Goal: Task Accomplishment & Management: Complete application form

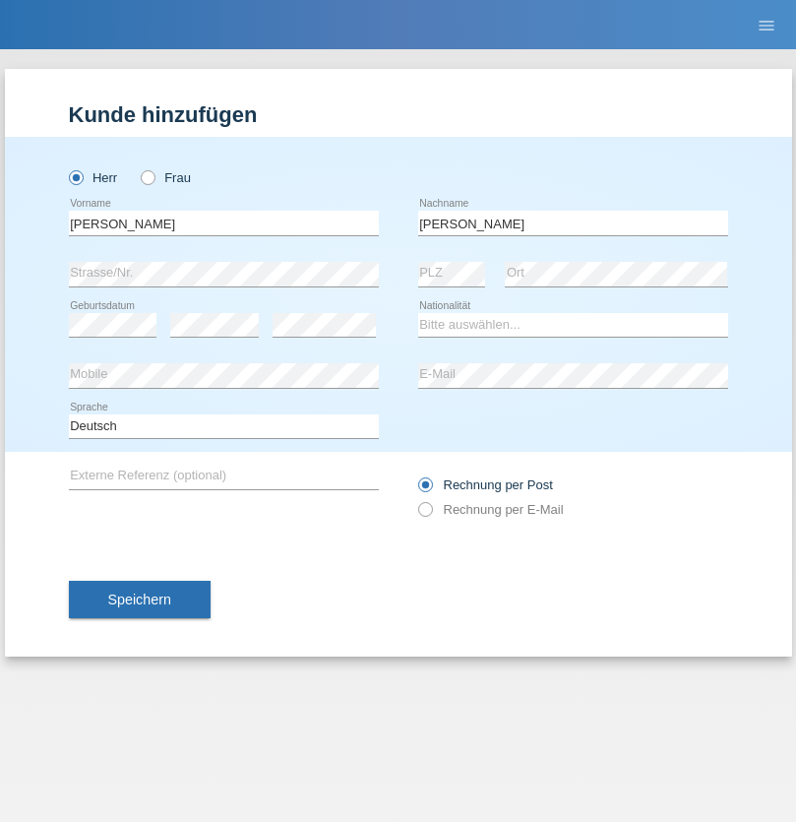
type input "[PERSON_NAME]"
select select "IT"
select select "C"
select select "09"
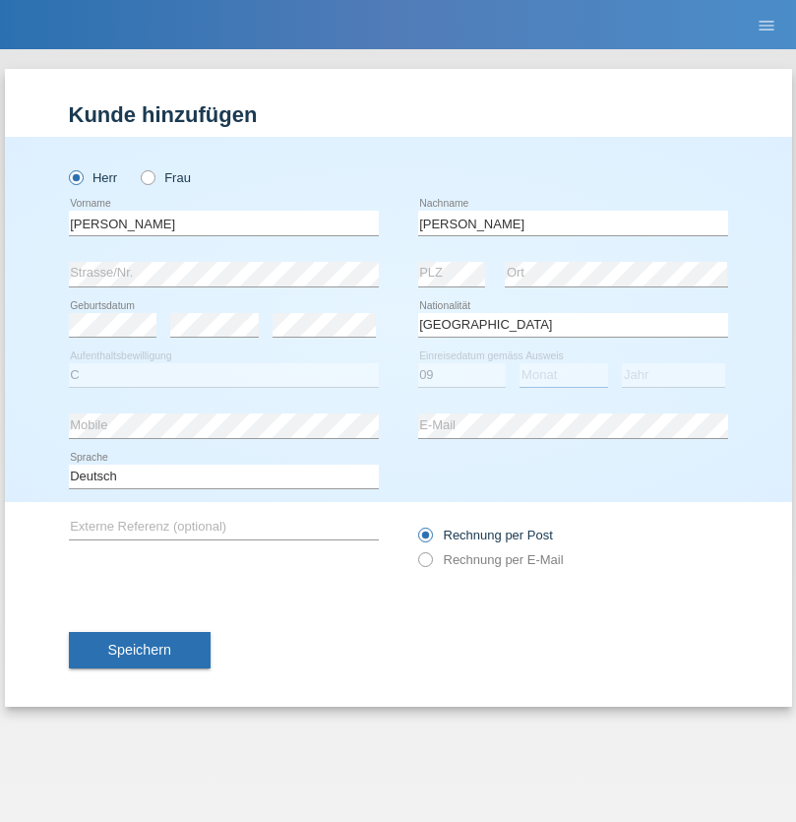
select select "11"
select select "1999"
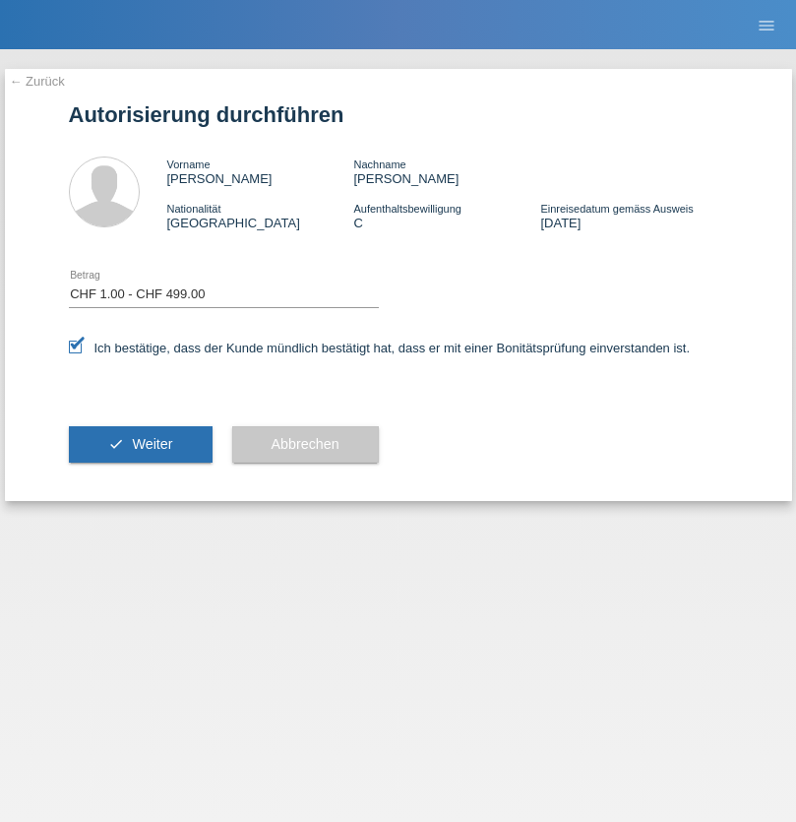
select select "1"
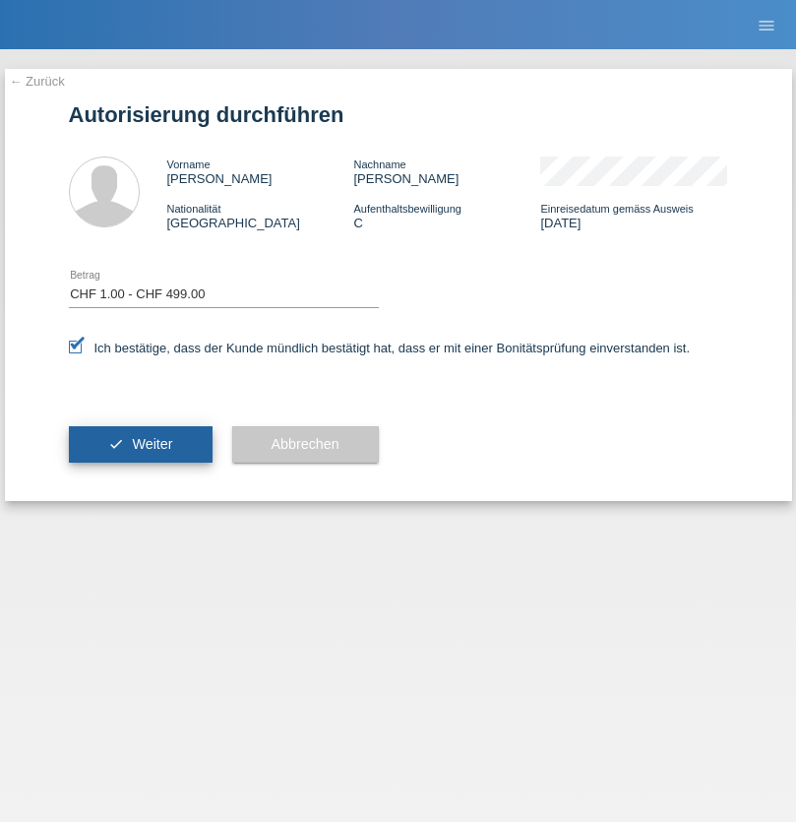
click at [140, 444] on span "Weiter" at bounding box center [152, 444] width 40 height 16
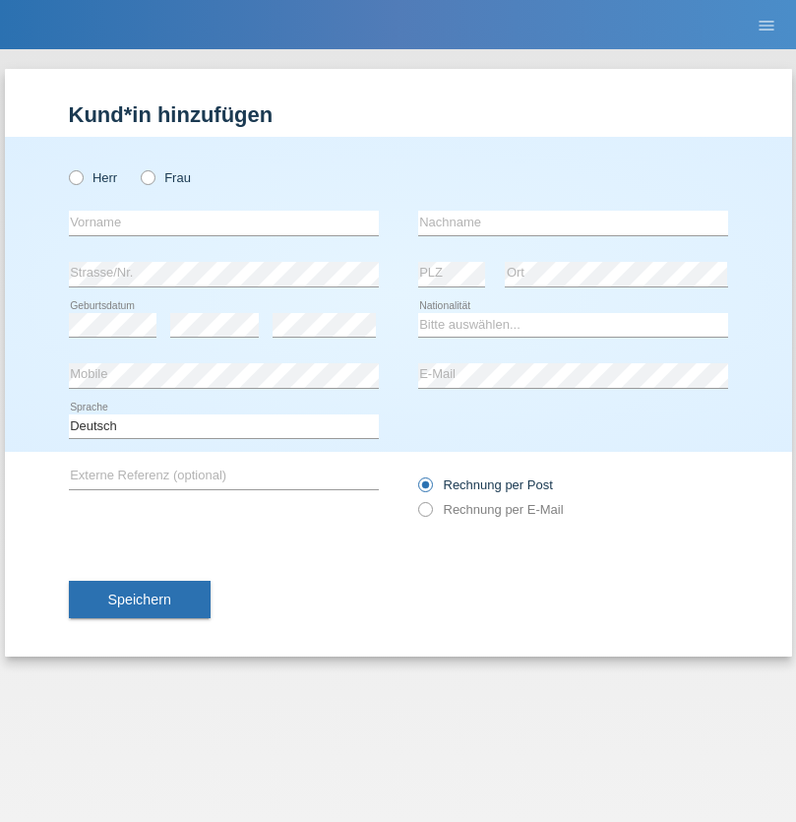
radio input "true"
click at [223, 222] on input "text" at bounding box center [224, 223] width 310 height 25
type input "[PERSON_NAME]"
click at [573, 222] on input "text" at bounding box center [573, 223] width 310 height 25
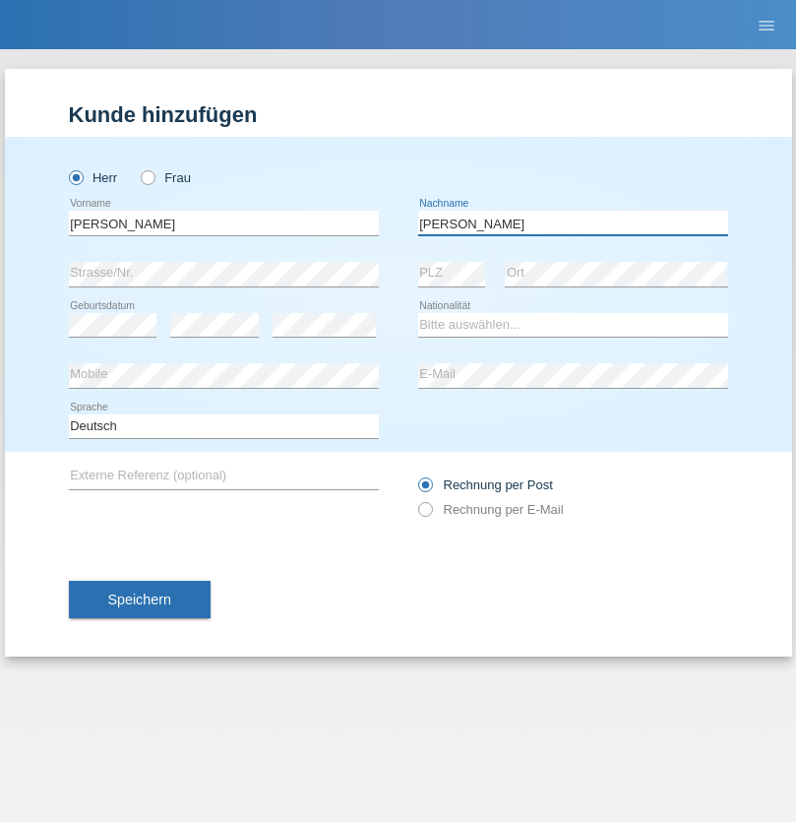
type input "[PERSON_NAME]"
select select "BG"
select select "C"
select select "04"
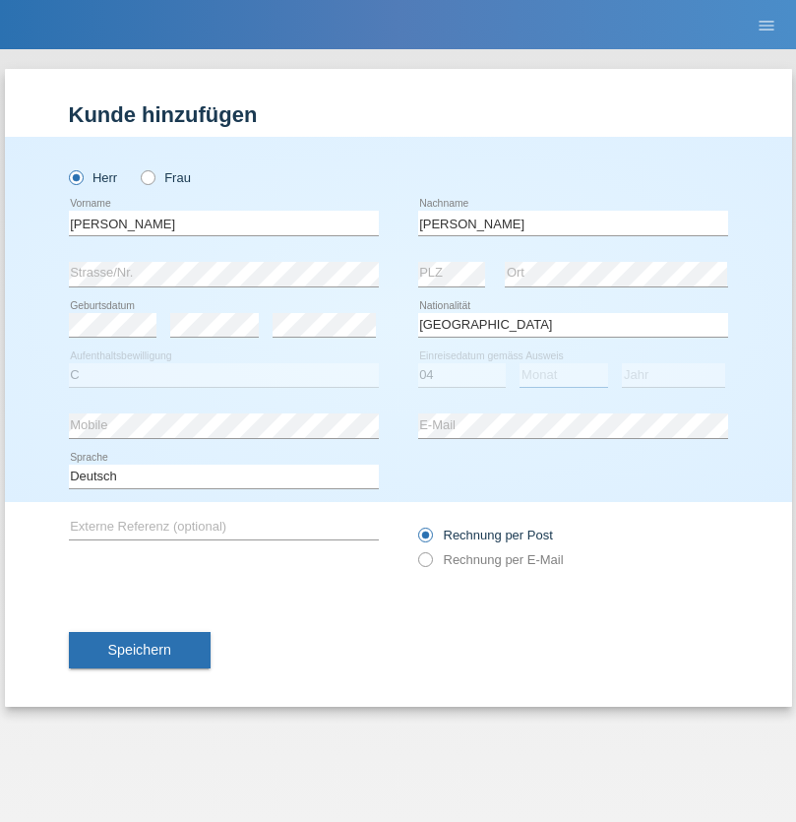
select select "10"
select select "2021"
